Goal: Information Seeking & Learning: Learn about a topic

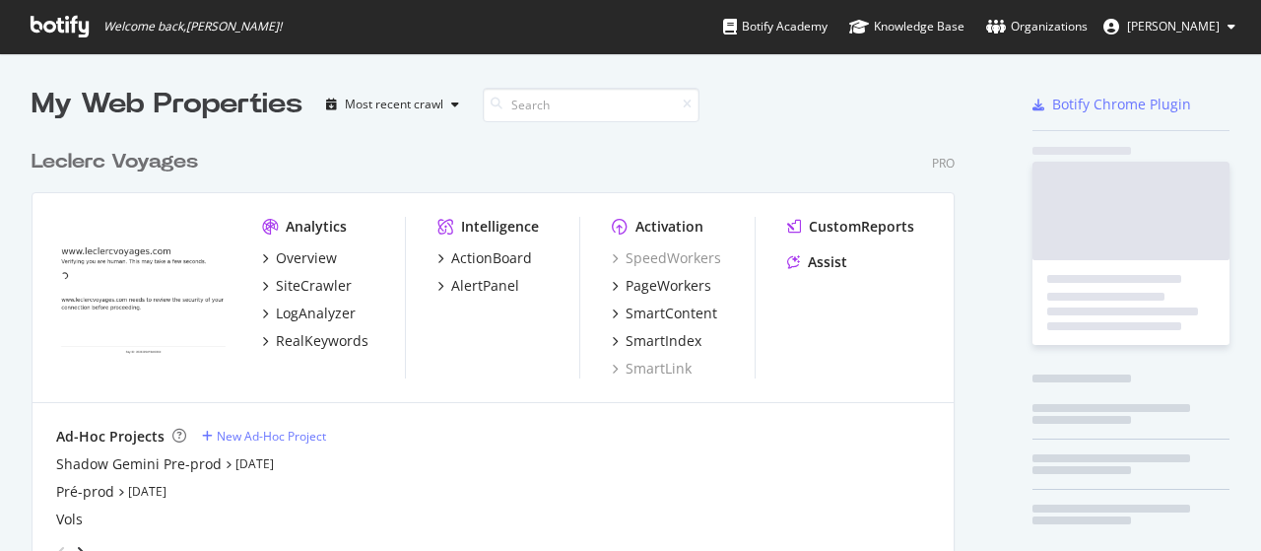
scroll to position [536, 1231]
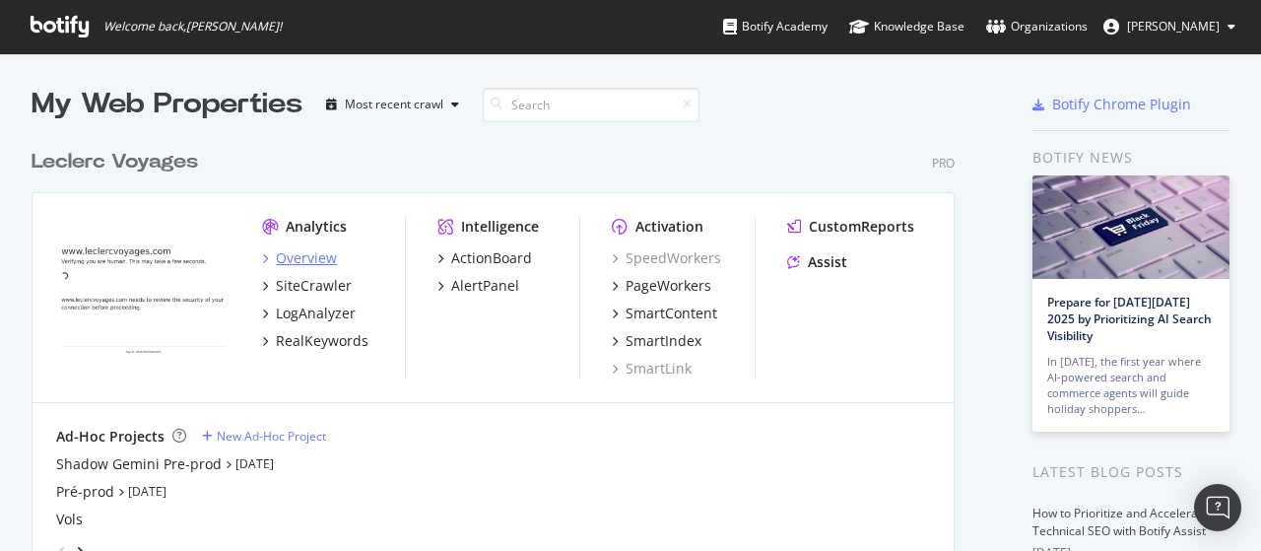
click at [305, 257] on div "Overview" at bounding box center [306, 258] width 61 height 20
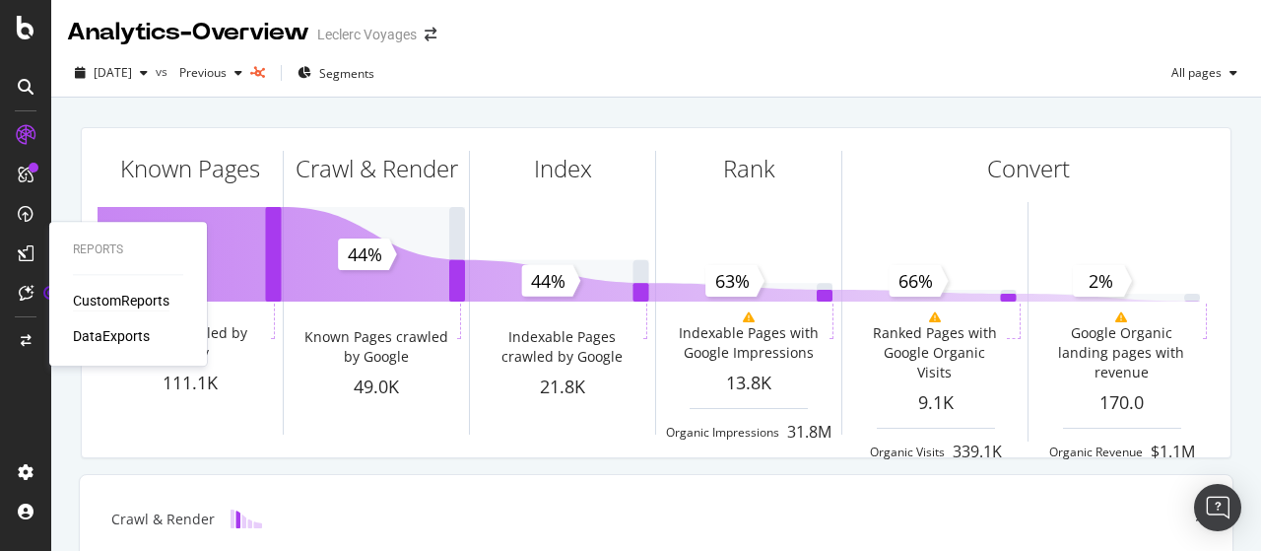
click at [122, 295] on div "CustomReports" at bounding box center [121, 301] width 97 height 20
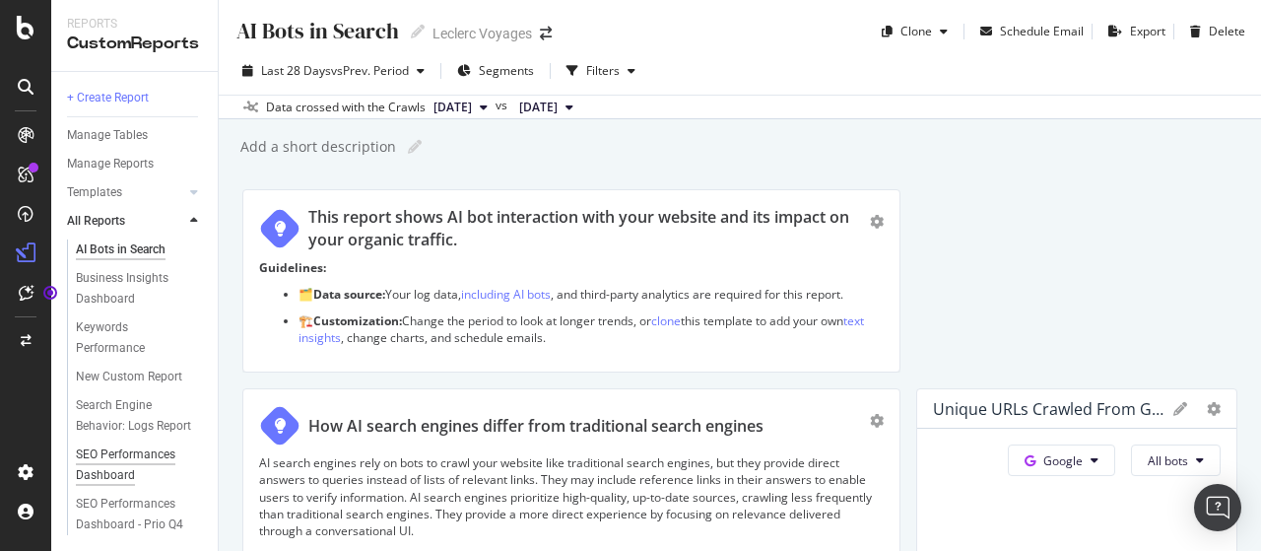
click at [109, 457] on div "SEO Performances Dashboard" at bounding box center [133, 464] width 114 height 41
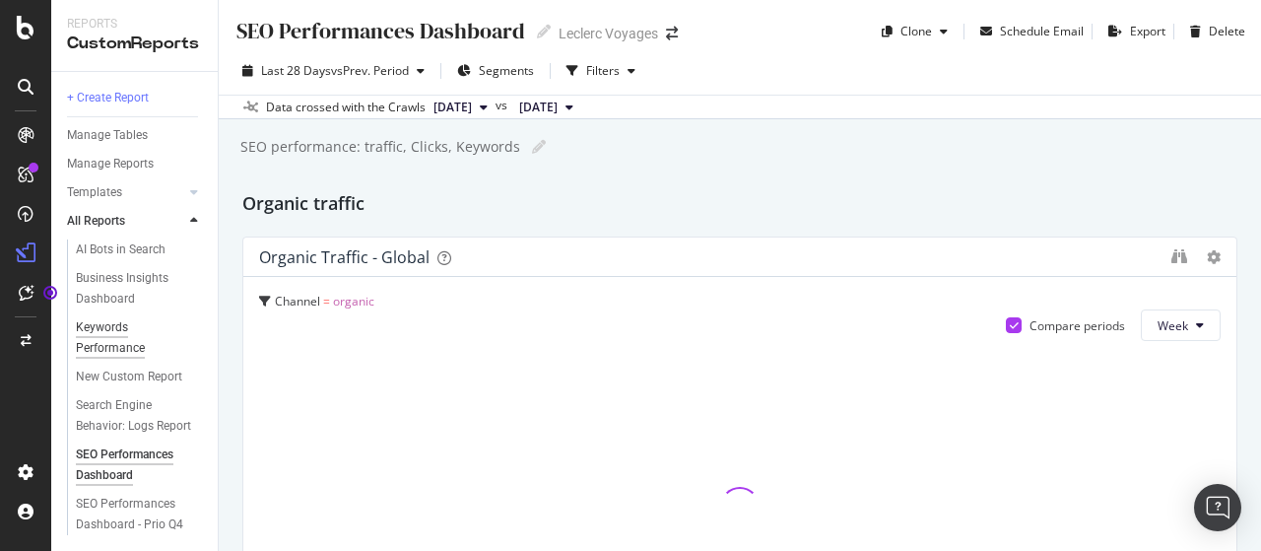
click at [94, 333] on div "Keywords Performance" at bounding box center [131, 337] width 110 height 41
